Goal: Transaction & Acquisition: Purchase product/service

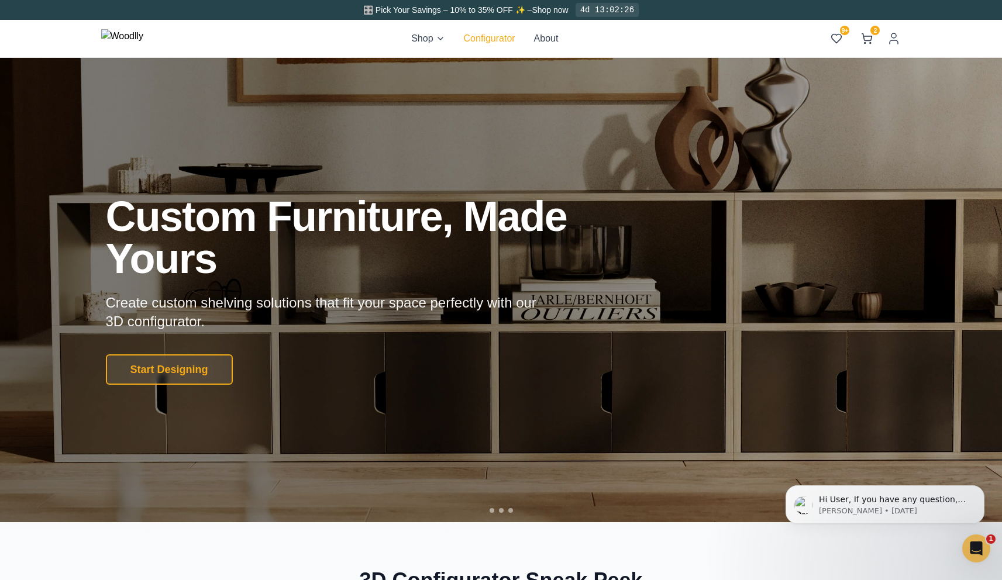
click at [501, 39] on button "Configurator" at bounding box center [489, 39] width 51 height 14
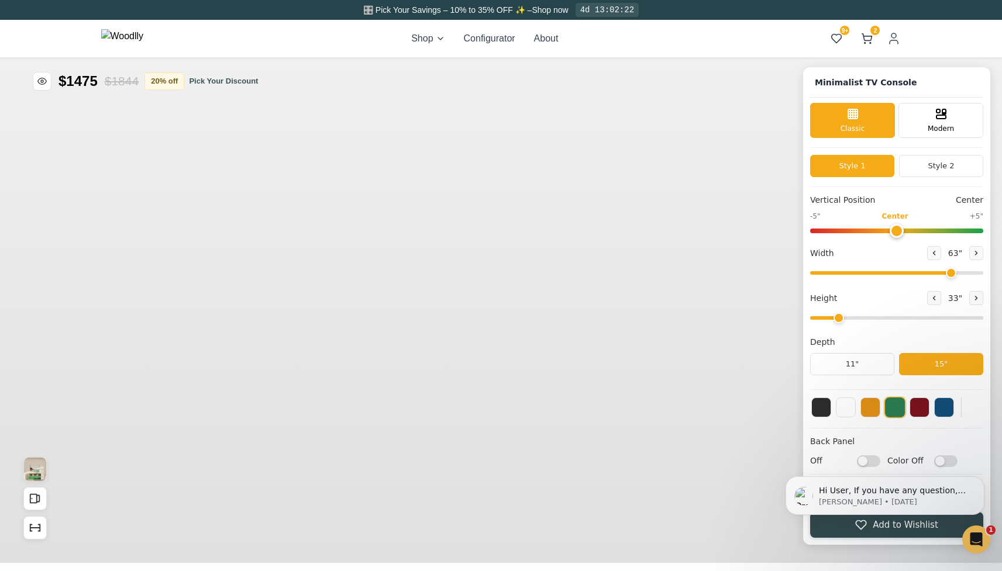
type input "63"
type input "2"
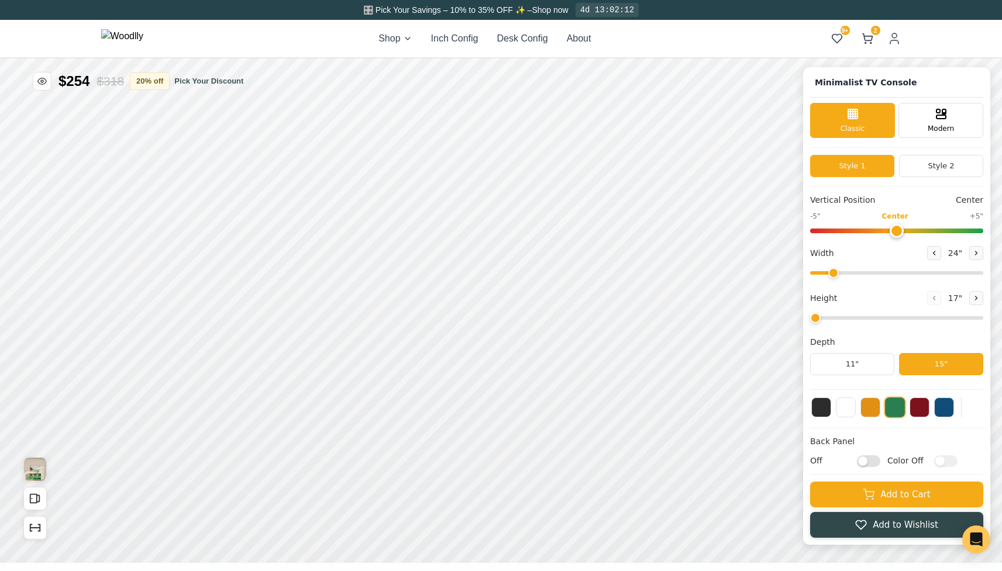
type input "63"
type input "2"
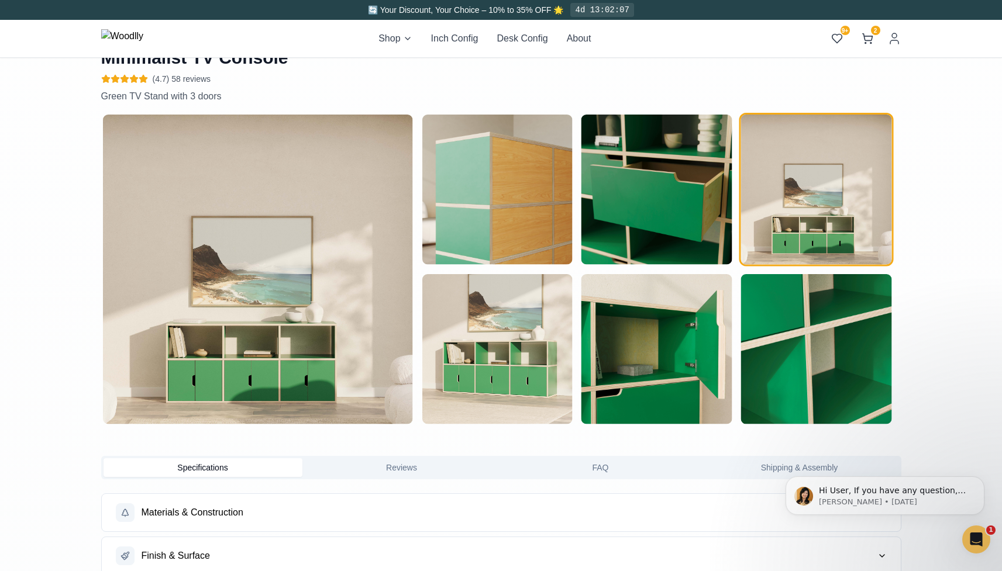
scroll to position [522, 0]
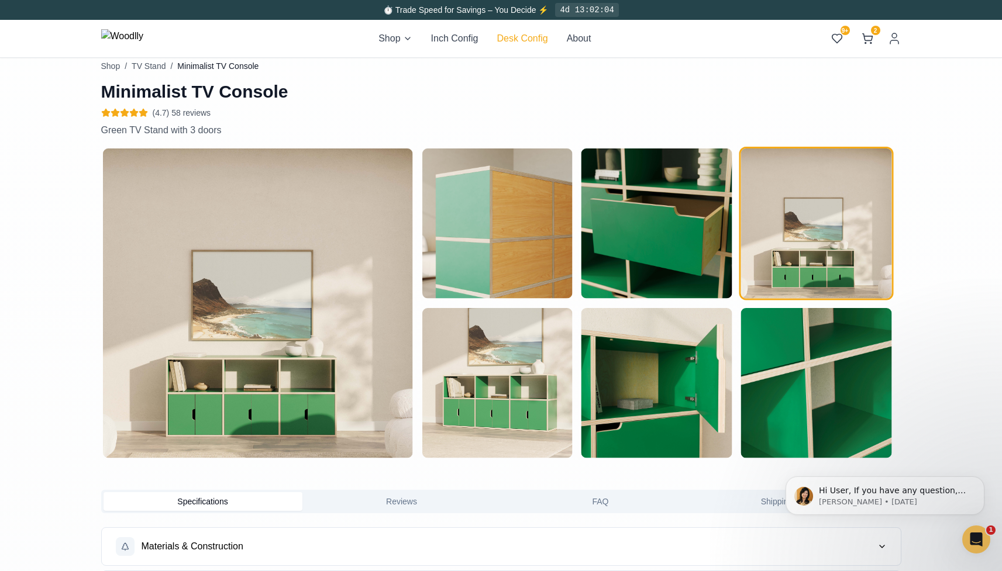
click at [537, 39] on button "Desk Config" at bounding box center [521, 39] width 51 height 14
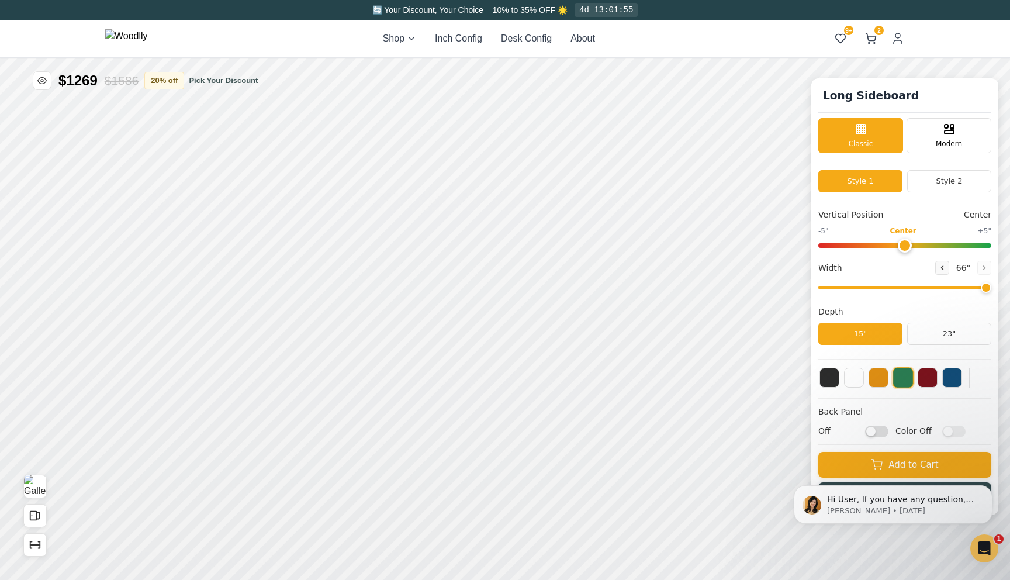
drag, startPoint x: 825, startPoint y: 290, endPoint x: 1010, endPoint y: 275, distance: 185.3
click at [992, 286] on input "range" at bounding box center [905, 288] width 173 height 4
click at [961, 176] on button "Style 2" at bounding box center [949, 181] width 84 height 22
click at [865, 179] on button "Style 1" at bounding box center [861, 181] width 84 height 22
drag, startPoint x: 913, startPoint y: 288, endPoint x: 855, endPoint y: 295, distance: 58.8
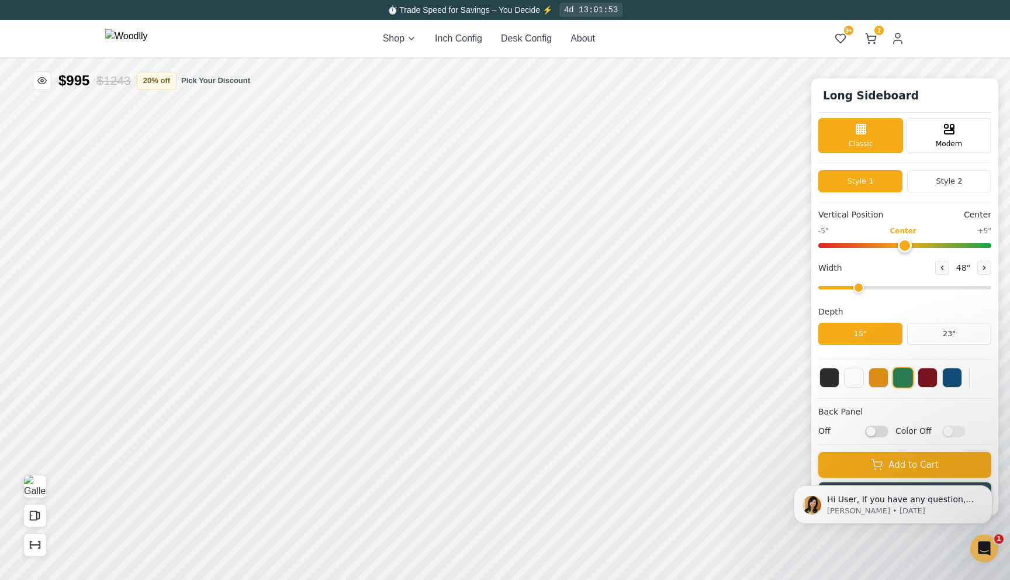
click at [855, 289] on input "range" at bounding box center [905, 288] width 173 height 4
click at [241, 196] on div "8"" at bounding box center [244, 192] width 9 height 13
click at [251, 247] on div "8"" at bounding box center [245, 247] width 26 height 26
click at [215, 349] on div "20"" at bounding box center [210, 347] width 13 height 13
click at [428, 292] on icon at bounding box center [424, 296] width 14 height 14
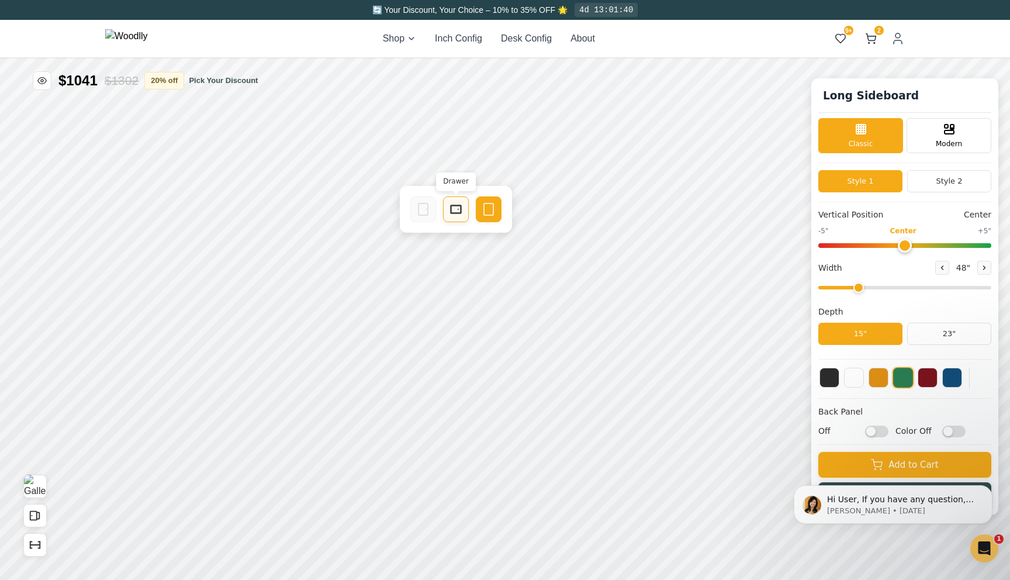
click at [446, 205] on div "Drawer" at bounding box center [456, 209] width 26 height 26
click at [936, 340] on button "23"" at bounding box center [949, 334] width 84 height 22
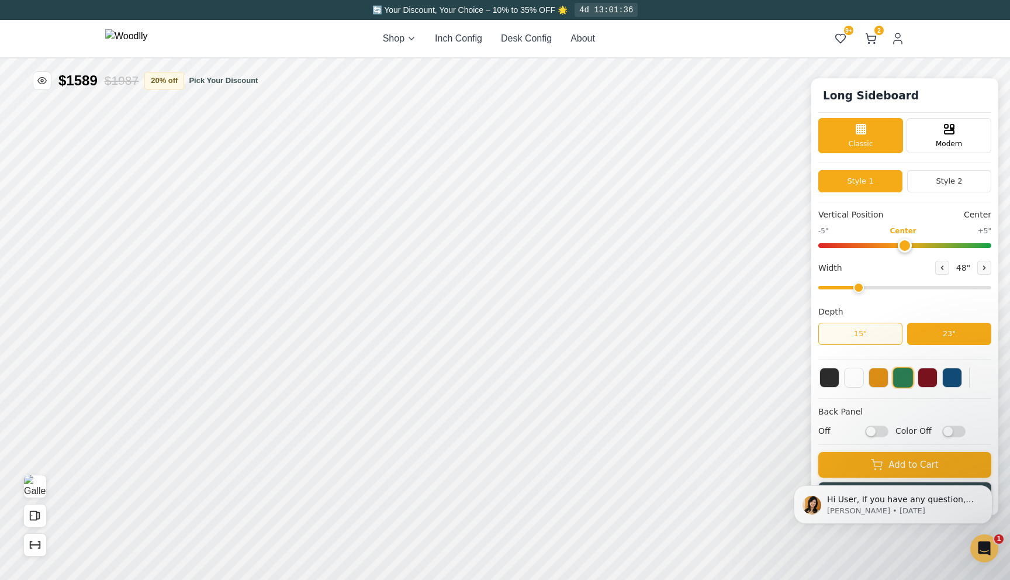
click at [879, 338] on button "15"" at bounding box center [861, 334] width 84 height 22
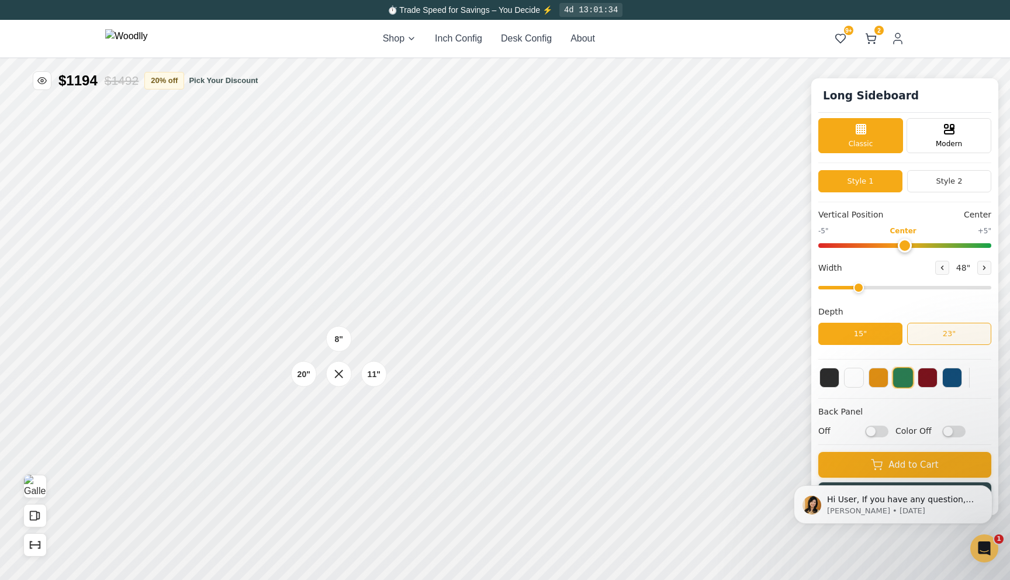
click at [964, 329] on button "23"" at bounding box center [949, 334] width 84 height 22
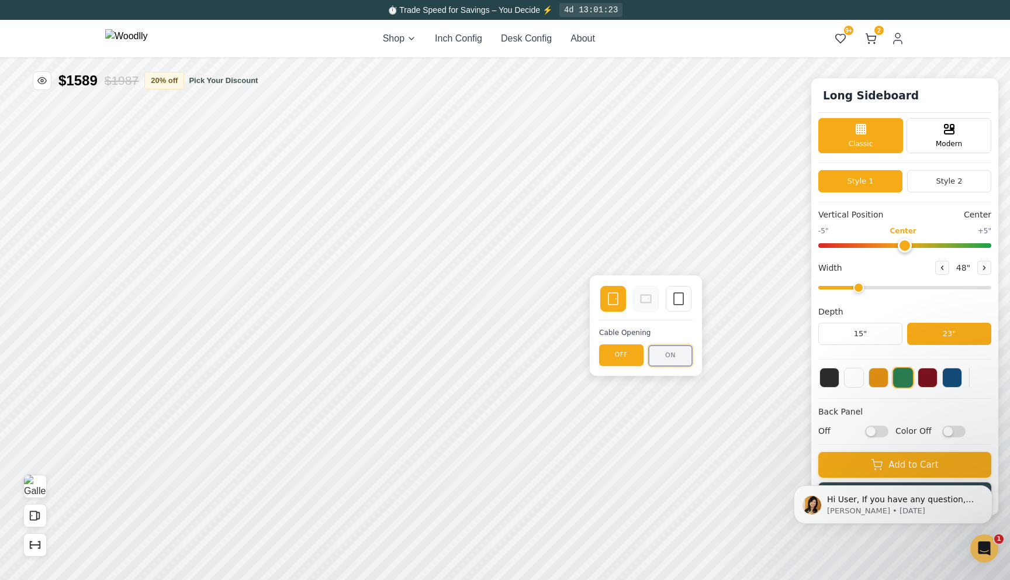
click at [672, 357] on button "ON" at bounding box center [670, 356] width 44 height 22
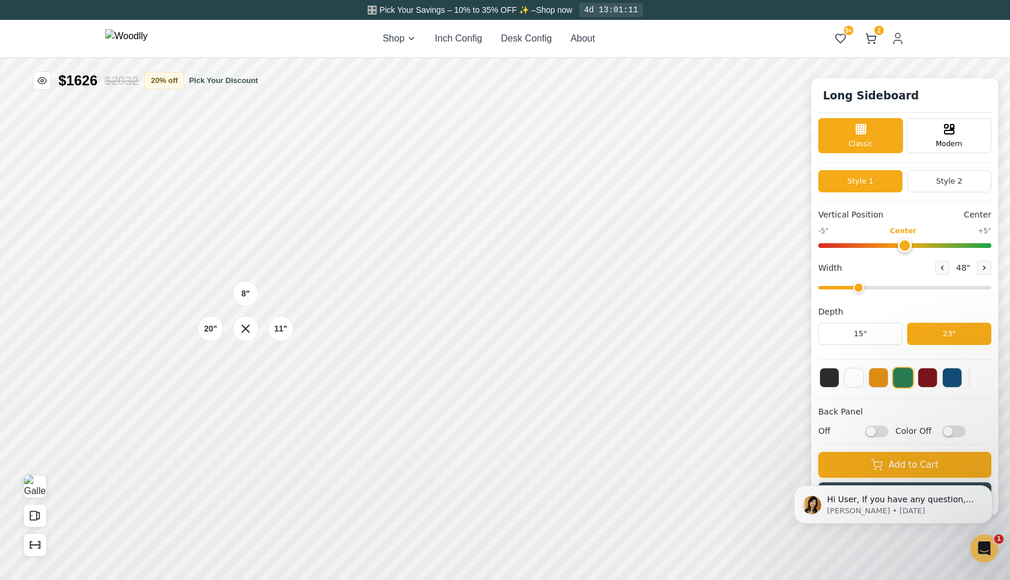
click at [288, 319] on div "11"" at bounding box center [281, 329] width 26 height 26
click at [454, 208] on icon at bounding box center [452, 206] width 14 height 14
click at [895, 286] on input "range" at bounding box center [905, 288] width 173 height 4
click at [989, 267] on button at bounding box center [985, 268] width 14 height 14
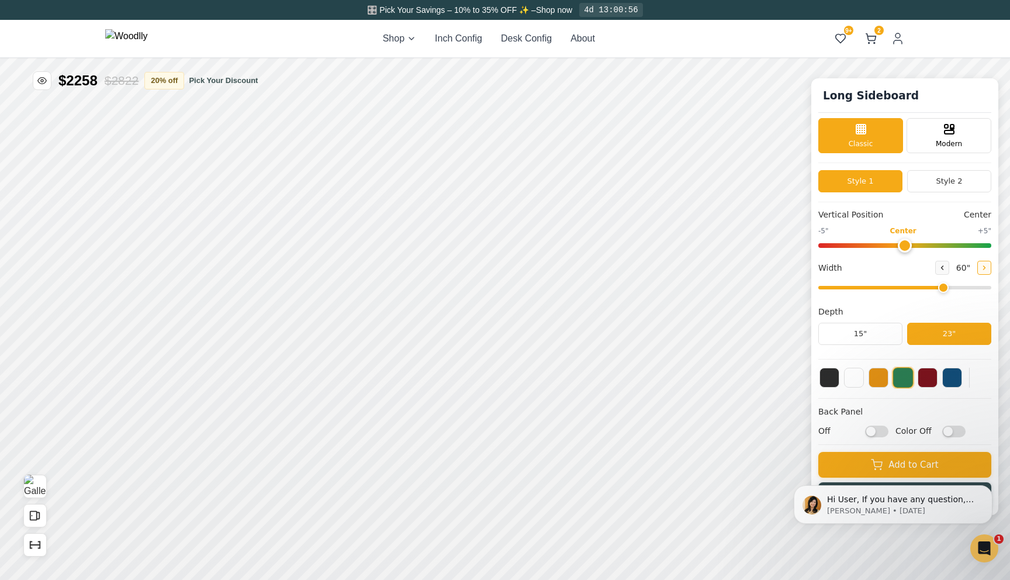
type input "66"
click at [878, 430] on input "Off" at bounding box center [876, 431] width 23 height 12
click at [878, 430] on input "On" at bounding box center [876, 431] width 23 height 12
checkbox input "false"
click at [941, 182] on button "Style 2" at bounding box center [949, 181] width 84 height 22
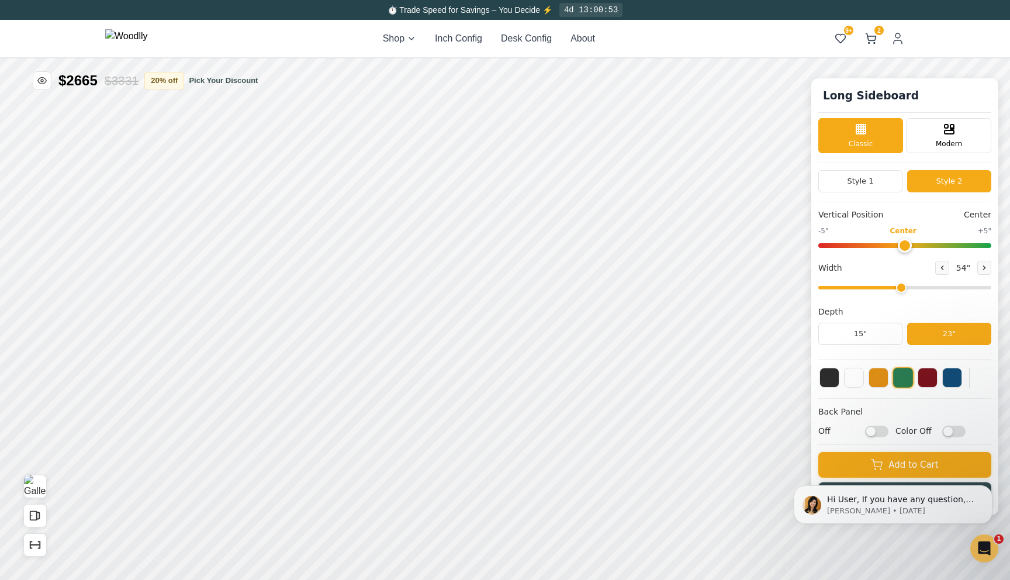
drag, startPoint x: 968, startPoint y: 290, endPoint x: 889, endPoint y: 291, distance: 78.4
type input "54"
click at [890, 289] on input "range" at bounding box center [905, 288] width 173 height 4
click at [37, 540] on icon "Show Dimensions" at bounding box center [35, 545] width 13 height 13
click at [883, 382] on button at bounding box center [879, 377] width 20 height 20
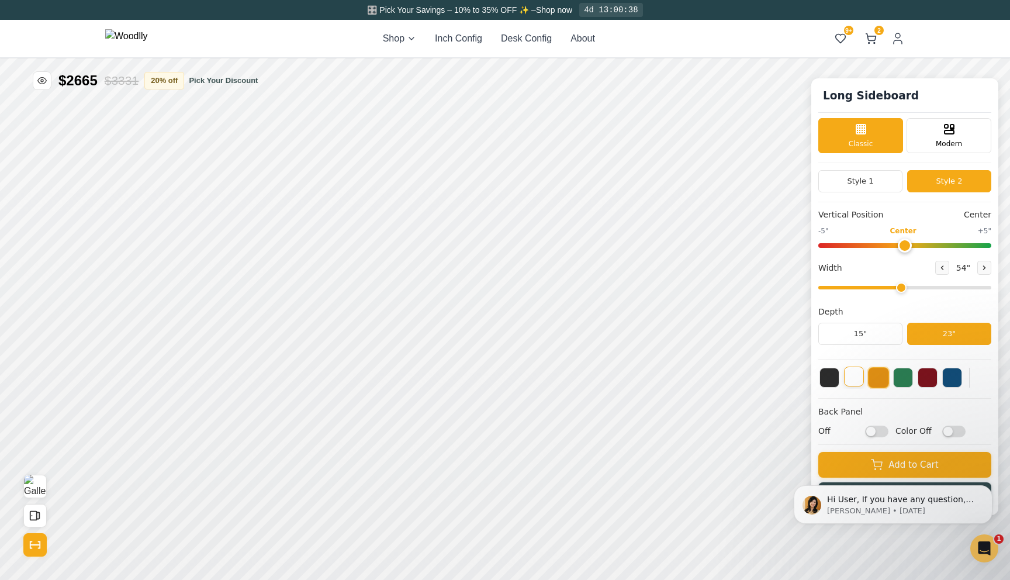
click at [854, 379] on button at bounding box center [854, 377] width 20 height 20
click at [878, 379] on button at bounding box center [879, 377] width 20 height 20
click at [29, 545] on icon "Show Dimensions" at bounding box center [35, 545] width 13 height 13
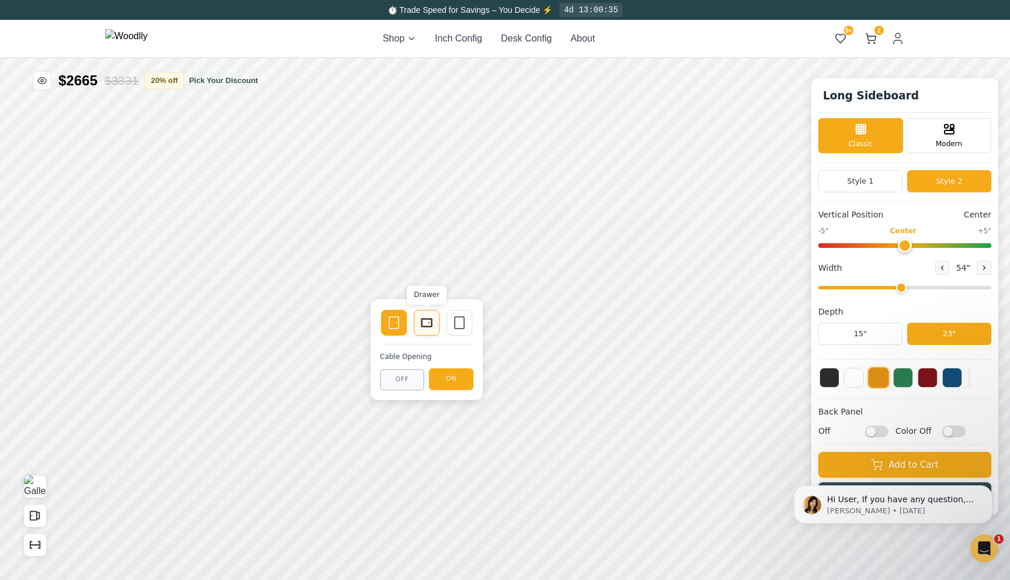
click at [433, 323] on icon at bounding box center [427, 323] width 14 height 14
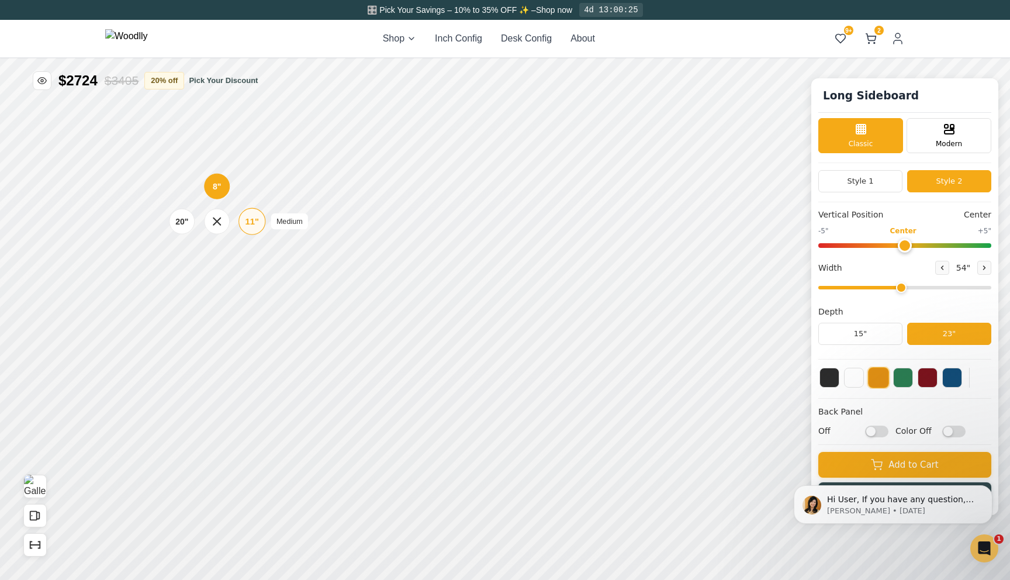
click at [250, 227] on div "11"" at bounding box center [252, 221] width 13 height 13
click at [886, 185] on button "Style 1" at bounding box center [861, 181] width 84 height 22
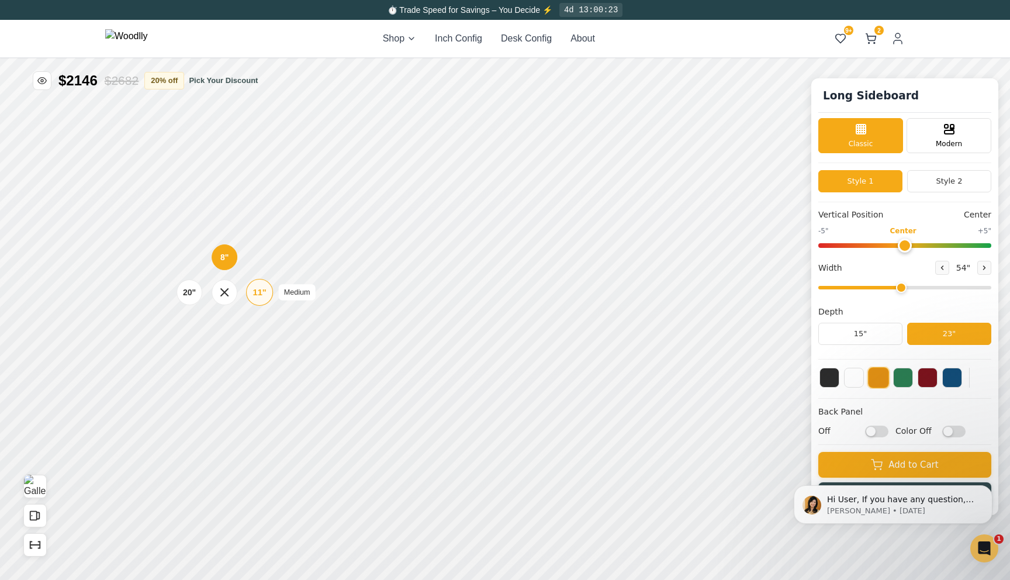
click at [259, 286] on div "11"" at bounding box center [259, 292] width 13 height 13
click at [257, 343] on div "11"" at bounding box center [261, 345] width 13 height 13
click at [255, 218] on div "11"" at bounding box center [256, 218] width 13 height 13
click at [188, 295] on div "20"" at bounding box center [189, 292] width 13 height 13
click at [403, 249] on icon at bounding box center [410, 249] width 14 height 14
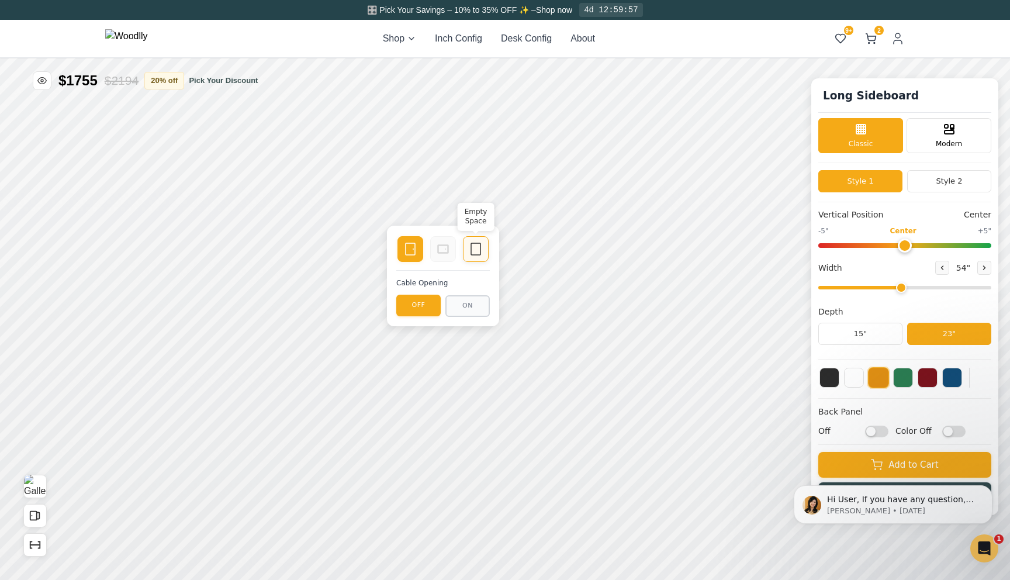
click at [482, 250] on icon at bounding box center [476, 249] width 14 height 14
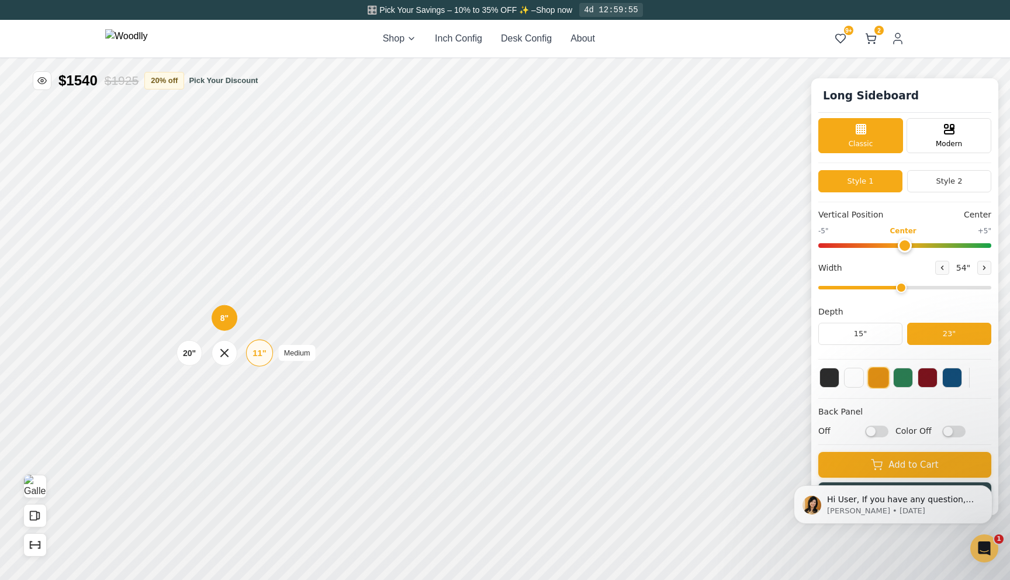
click at [260, 352] on div "11"" at bounding box center [259, 353] width 13 height 13
click at [188, 336] on div "20"" at bounding box center [185, 340] width 13 height 12
click at [447, 196] on div "Drawer" at bounding box center [443, 209] width 26 height 26
type input "0"
drag, startPoint x: 907, startPoint y: 240, endPoint x: 903, endPoint y: 251, distance: 12.1
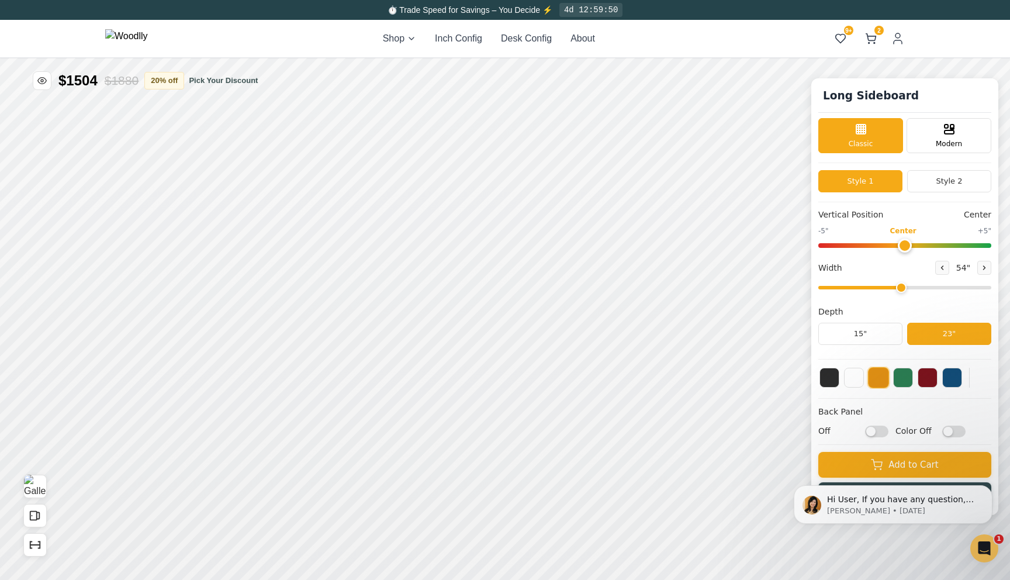
click at [903, 248] on input "range" at bounding box center [905, 245] width 173 height 5
drag, startPoint x: 901, startPoint y: 289, endPoint x: 1009, endPoint y: 293, distance: 107.6
click at [992, 289] on input "range" at bounding box center [905, 288] width 173 height 4
click at [433, 207] on icon at bounding box center [440, 210] width 14 height 14
click at [844, 333] on button "15"" at bounding box center [861, 334] width 84 height 22
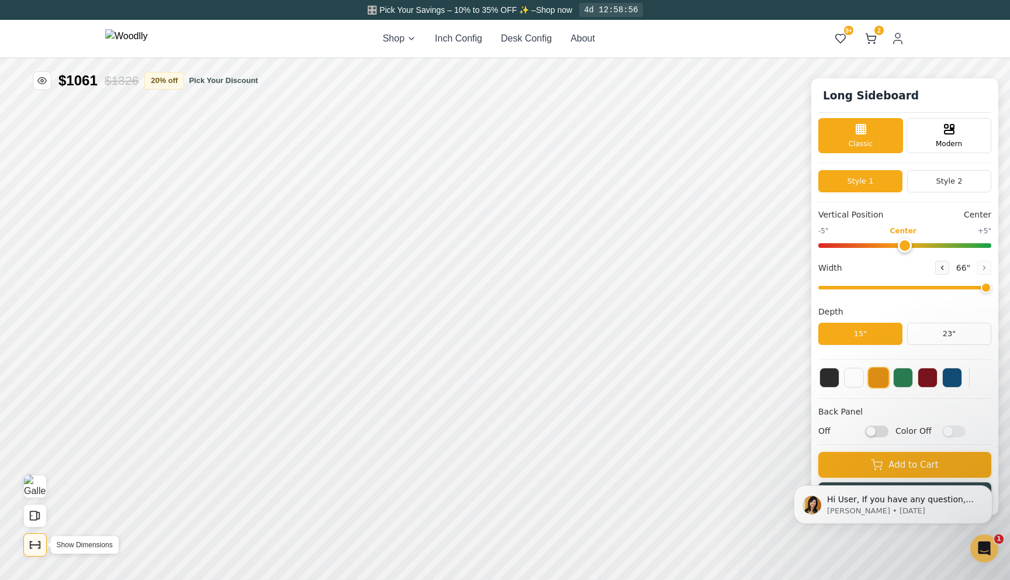
click at [43, 542] on button "Show Dimensions" at bounding box center [34, 544] width 23 height 23
click at [39, 520] on icon "Open All Doors and Drawers" at bounding box center [35, 515] width 13 height 13
click at [428, 197] on div "Drawer" at bounding box center [416, 207] width 26 height 26
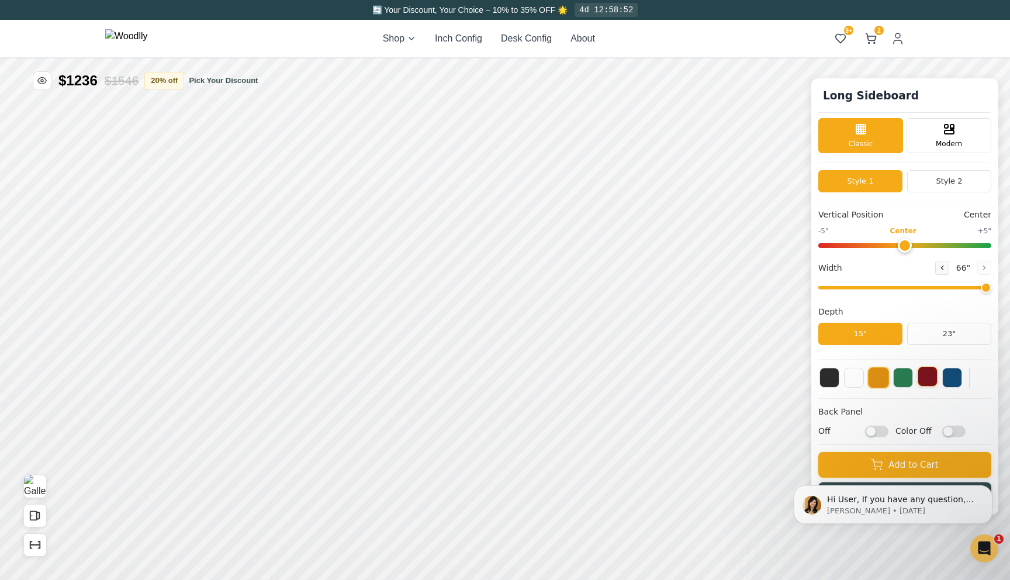
click at [934, 373] on button at bounding box center [928, 377] width 20 height 20
click at [953, 378] on button at bounding box center [953, 377] width 20 height 20
drag, startPoint x: 934, startPoint y: 287, endPoint x: 813, endPoint y: 327, distance: 127.6
click at [819, 289] on input "range" at bounding box center [905, 288] width 173 height 4
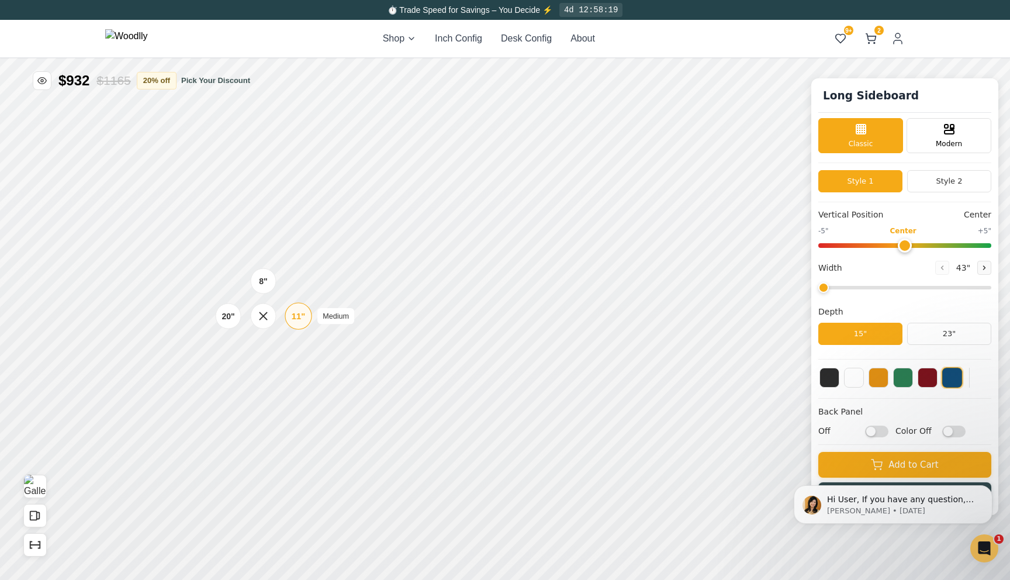
click at [296, 317] on div "11"" at bounding box center [298, 316] width 13 height 13
click at [493, 317] on icon at bounding box center [495, 321] width 14 height 14
click at [498, 267] on div "Empty Space" at bounding box center [494, 260] width 26 height 26
click at [502, 210] on div "Empty Space" at bounding box center [494, 208] width 26 height 26
drag, startPoint x: 889, startPoint y: 288, endPoint x: 1001, endPoint y: 296, distance: 112.6
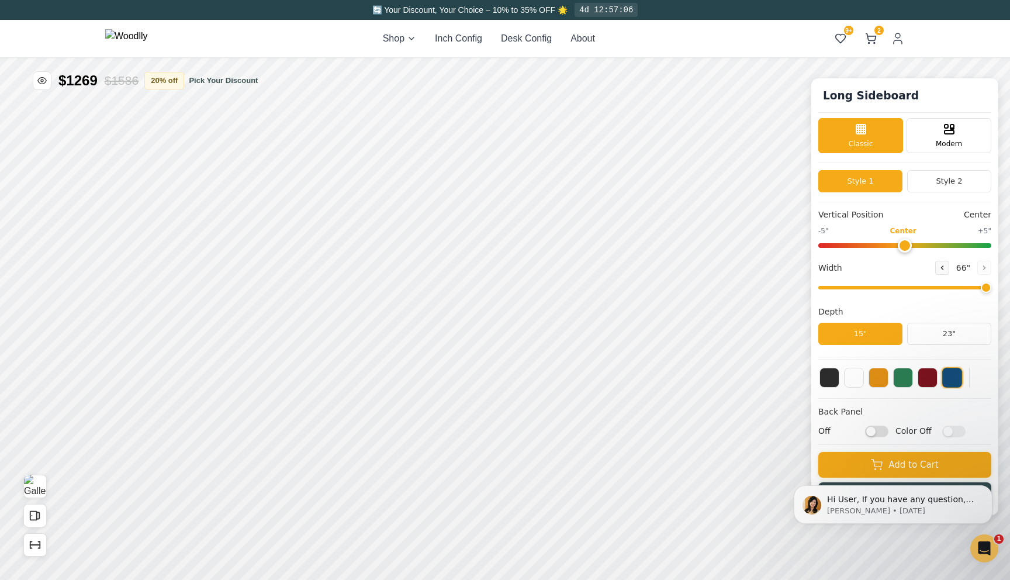
type input "66"
click at [992, 289] on input "range" at bounding box center [905, 288] width 173 height 4
click at [943, 336] on button "23"" at bounding box center [949, 334] width 84 height 22
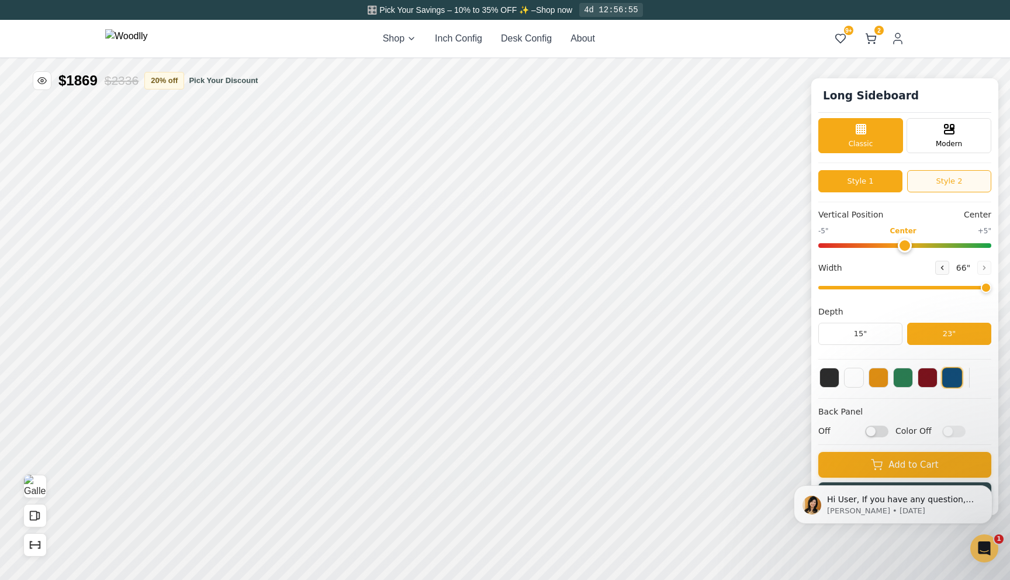
click at [937, 184] on button "Style 2" at bounding box center [949, 181] width 84 height 22
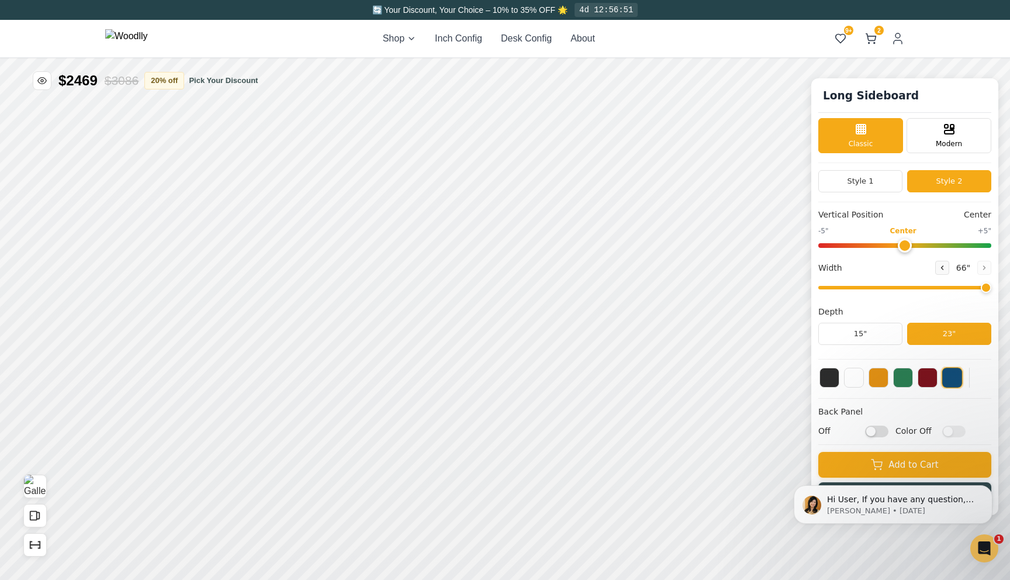
click at [875, 437] on input "Off" at bounding box center [876, 431] width 23 height 12
checkbox input "true"
click at [953, 432] on input "Color Off" at bounding box center [954, 431] width 23 height 12
click at [960, 431] on div "Hi User, If you have any question, we are right here for you. 😊 Anna • 2d ago" at bounding box center [893, 451] width 215 height 146
click at [951, 428] on div "Hi User, If you have any question, we are right here for you. 😊 Anna • 2d ago" at bounding box center [893, 451] width 215 height 146
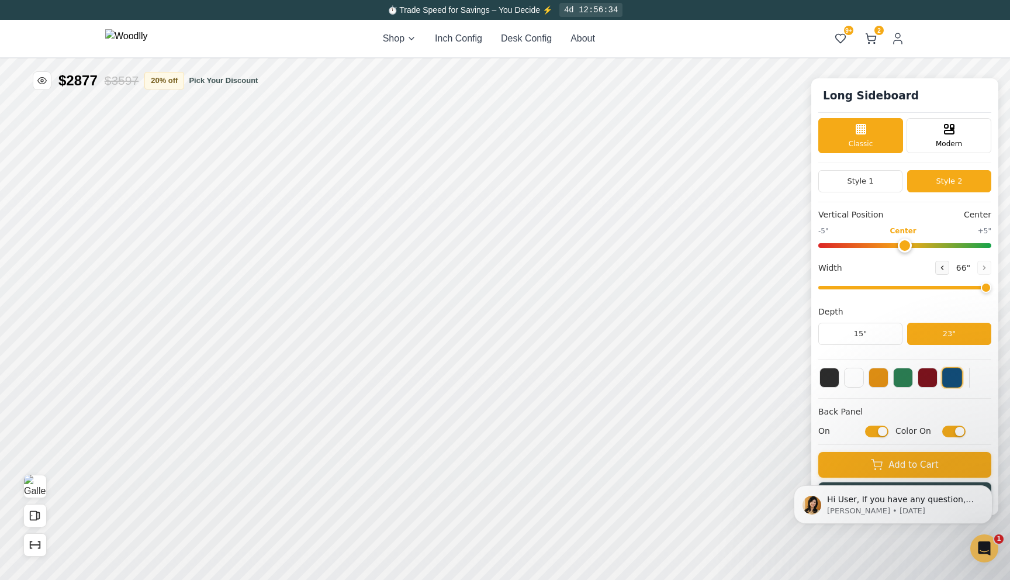
click at [947, 434] on div "Hi User, If you have any question, we are right here for you. 😊 Anna • 2d ago" at bounding box center [893, 451] width 215 height 146
click at [871, 429] on div "Hi User, If you have any question, we are right here for you. 😊 Anna • 2d ago" at bounding box center [893, 451] width 215 height 146
click at [877, 435] on div "Hi User, If you have any question, we are right here for you. 😊 Anna • 2d ago" at bounding box center [893, 451] width 215 height 146
click at [952, 432] on input "Color On" at bounding box center [954, 431] width 23 height 12
checkbox input "false"
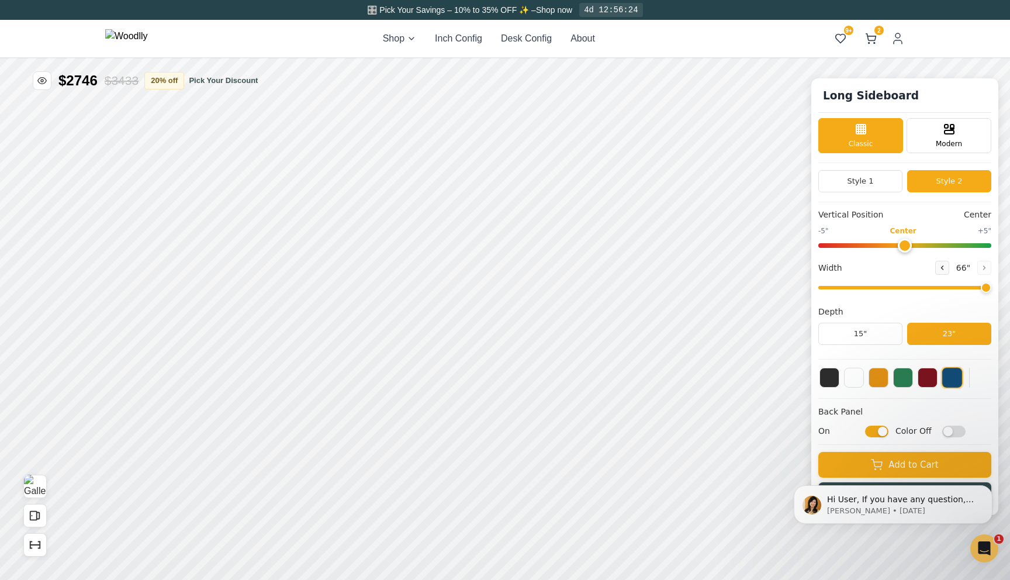
click at [877, 432] on input "On" at bounding box center [876, 431] width 23 height 12
checkbox input "false"
click at [840, 37] on div "Long Sideboard Classic Modern Style 1 Style 2 Vertical Position Center -5" Cent…" at bounding box center [505, 37] width 1010 height 0
click at [890, 182] on button "Style 1" at bounding box center [861, 181] width 84 height 22
click at [855, 467] on body "Hi User, If you have any question, we are right here for you. 😊 Anna • 2d ago" at bounding box center [893, 504] width 225 height 78
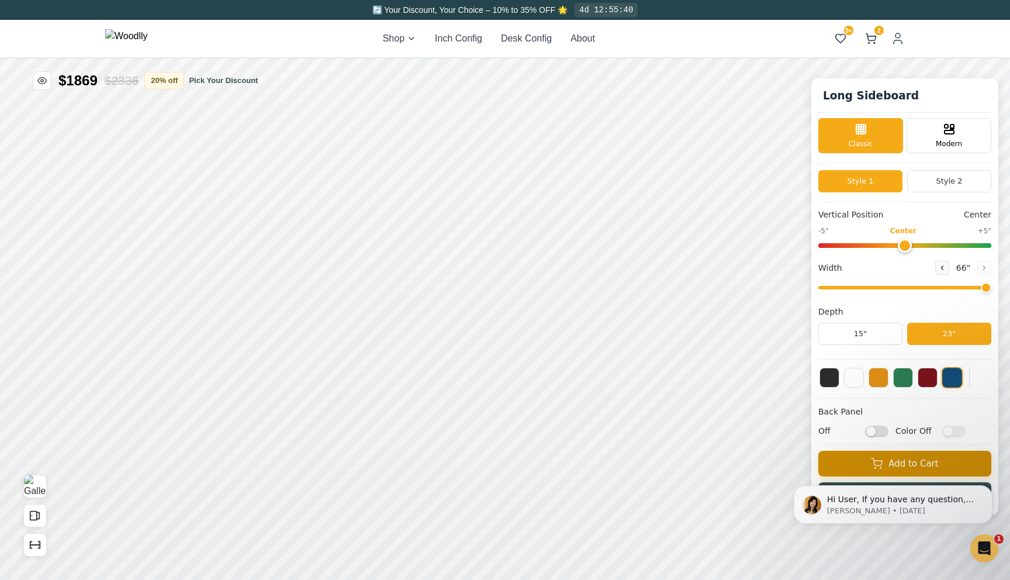
click at [840, 458] on button "Add to Cart" at bounding box center [905, 464] width 173 height 26
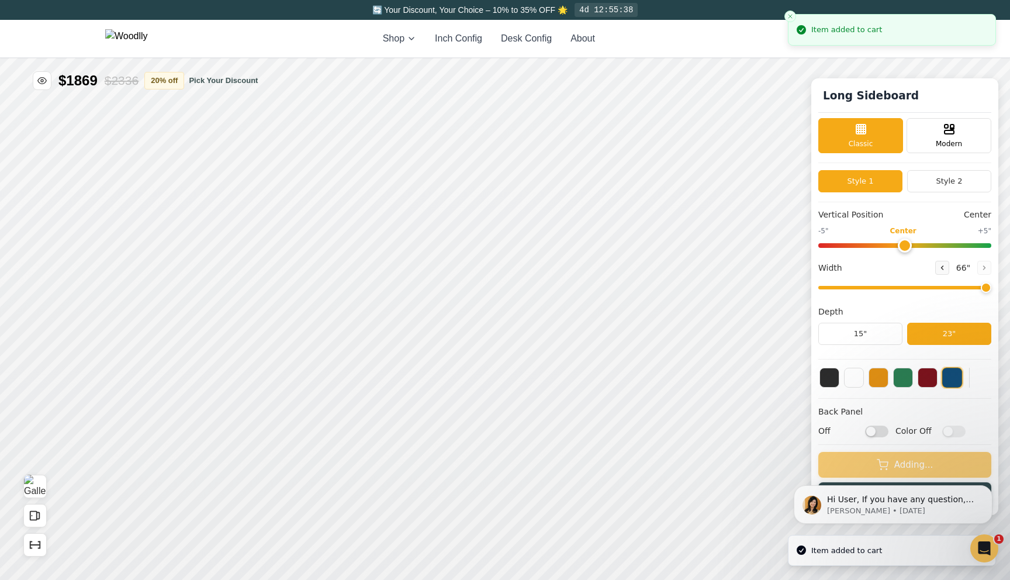
click at [873, 39] on li "Item added to cart" at bounding box center [892, 30] width 208 height 32
click at [875, 46] on button "3" at bounding box center [871, 38] width 21 height 21
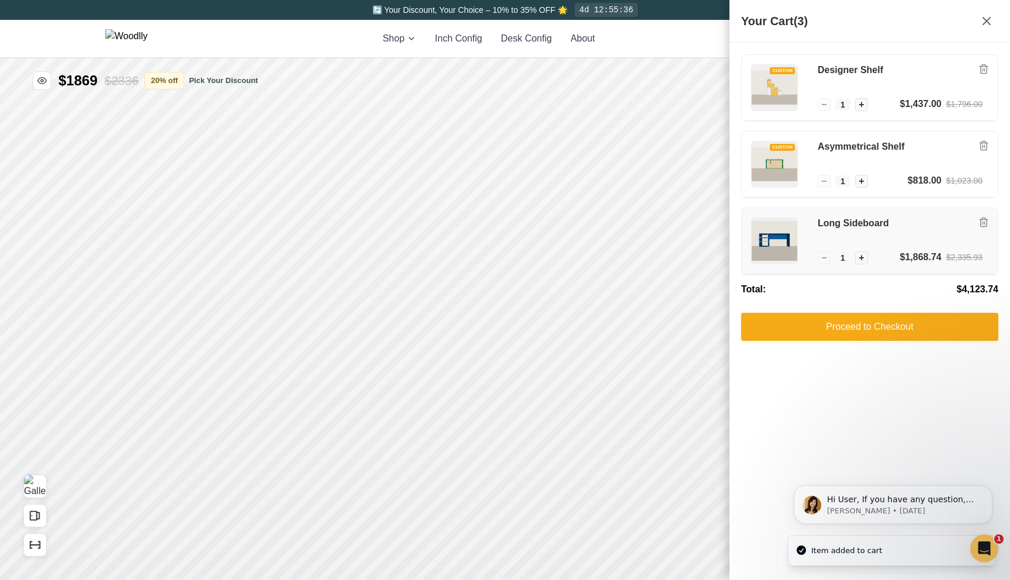
click at [848, 221] on h3 "Long Sideboard" at bounding box center [900, 224] width 165 height 12
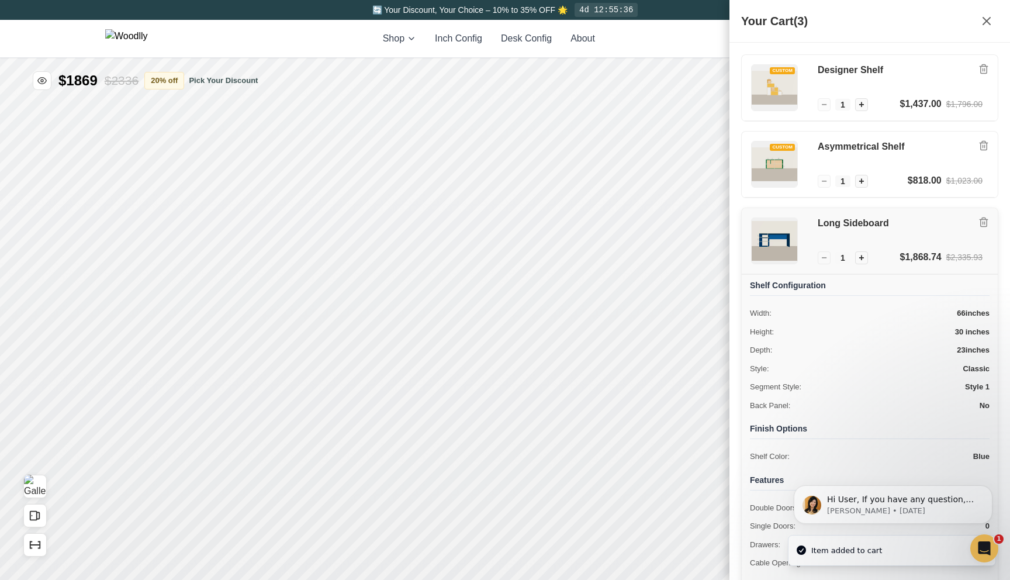
scroll to position [180, 0]
